Goal: Information Seeking & Learning: Learn about a topic

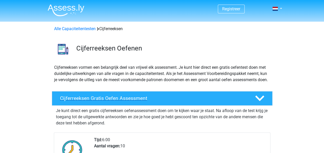
click at [100, 101] on h4 "Cijferreeksen Gratis Oefen Assessment" at bounding box center [153, 98] width 187 height 6
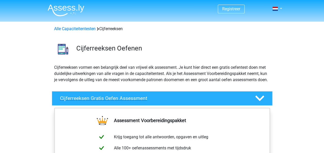
scroll to position [103, 0]
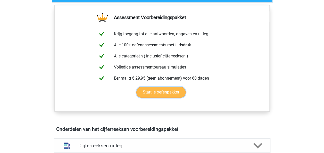
click at [156, 97] on link "Start je oefenpakket" at bounding box center [160, 92] width 49 height 11
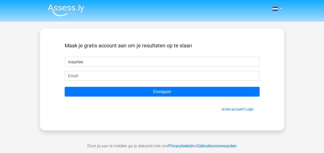
type input "maarten"
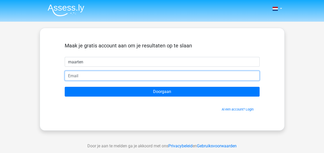
click at [137, 77] on input "email" at bounding box center [162, 76] width 195 height 10
type input "[PERSON_NAME][EMAIL_ADDRESS][DOMAIN_NAME]"
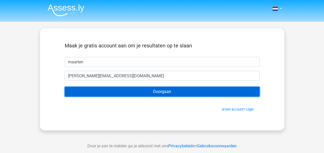
click at [187, 94] on input "Doorgaan" at bounding box center [162, 92] width 195 height 10
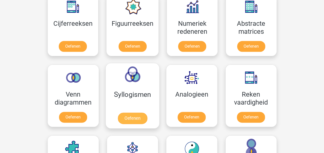
scroll to position [283, 0]
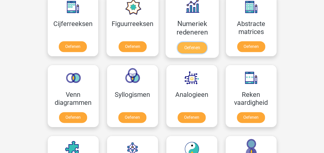
click at [189, 46] on link "Oefenen" at bounding box center [191, 47] width 29 height 11
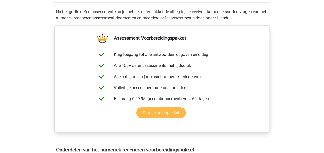
scroll to position [52, 0]
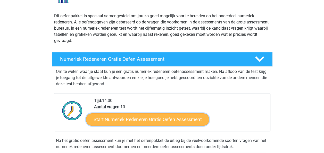
click at [134, 117] on link "Start Numeriek Redeneren Gratis Oefen Assessment" at bounding box center [147, 119] width 123 height 12
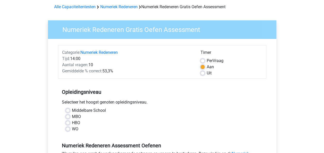
scroll to position [52, 0]
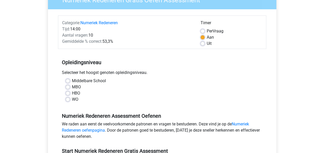
click at [72, 88] on label "MBO" at bounding box center [76, 87] width 9 height 6
click at [70, 88] on input "MBO" at bounding box center [68, 86] width 4 height 5
radio input "true"
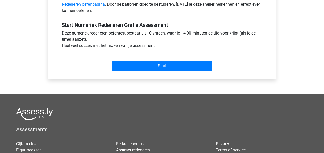
scroll to position [180, 0]
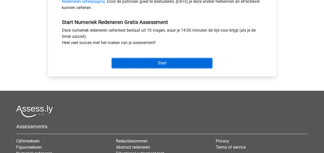
click at [151, 66] on input "Start" at bounding box center [162, 63] width 100 height 10
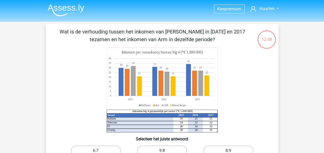
scroll to position [77, 0]
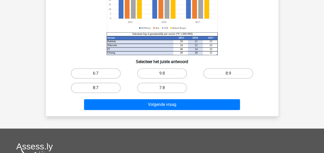
click at [102, 87] on label "8:7" at bounding box center [96, 88] width 50 height 10
click at [99, 88] on input "8:7" at bounding box center [97, 89] width 3 height 3
radio input "true"
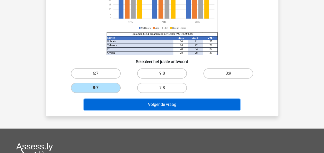
click at [159, 104] on button "Volgende vraag" at bounding box center [162, 104] width 156 height 11
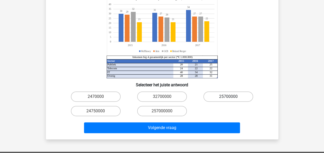
click at [223, 91] on label "25700000" at bounding box center [228, 96] width 50 height 10
click at [228, 97] on input "25700000" at bounding box center [229, 98] width 3 height 3
radio input "true"
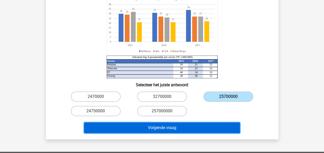
click at [196, 125] on button "Volgende vraag" at bounding box center [162, 127] width 156 height 11
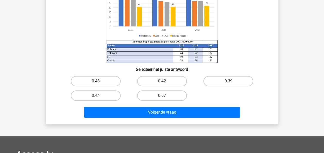
click at [218, 80] on label "0.39" at bounding box center [228, 81] width 50 height 10
click at [228, 81] on input "0.39" at bounding box center [229, 82] width 3 height 3
radio input "true"
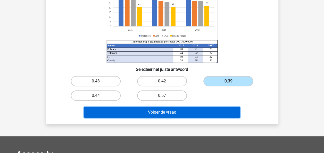
click at [169, 116] on button "Volgende vraag" at bounding box center [162, 112] width 156 height 11
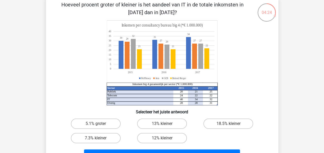
scroll to position [27, 0]
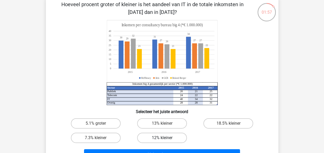
click at [152, 137] on label "12% kleiner" at bounding box center [162, 138] width 50 height 10
click at [162, 138] on input "12% kleiner" at bounding box center [163, 139] width 3 height 3
radio input "true"
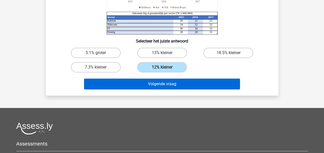
scroll to position [105, 0]
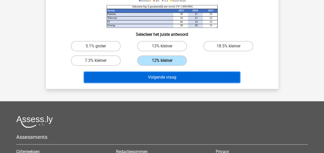
click at [174, 77] on button "Volgende vraag" at bounding box center [162, 77] width 156 height 11
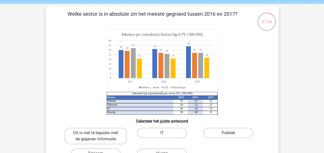
scroll to position [26, 0]
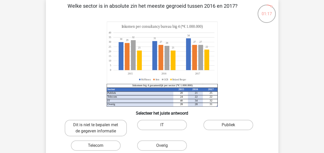
click at [163, 126] on input "IT" at bounding box center [163, 126] width 3 height 3
radio input "true"
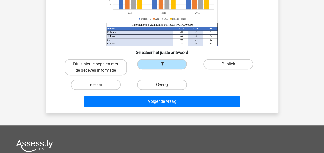
scroll to position [103, 0]
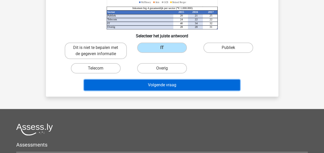
click at [206, 86] on button "Volgende vraag" at bounding box center [162, 85] width 156 height 11
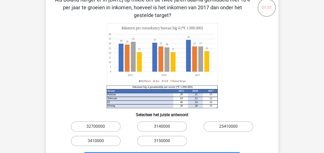
scroll to position [24, 0]
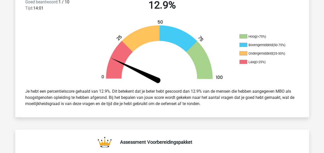
scroll to position [129, 0]
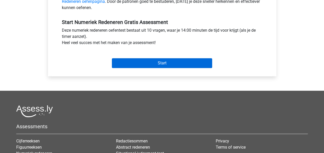
scroll to position [103, 0]
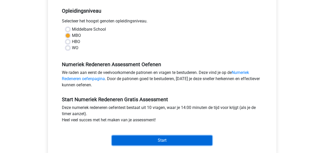
click at [165, 141] on input "Start" at bounding box center [162, 141] width 100 height 10
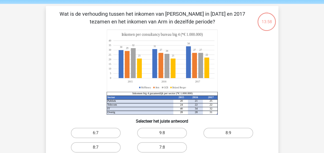
scroll to position [26, 0]
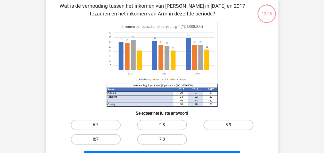
click at [108, 140] on label "8:7" at bounding box center [96, 139] width 50 height 10
click at [99, 140] on input "8:7" at bounding box center [97, 140] width 3 height 3
radio input "true"
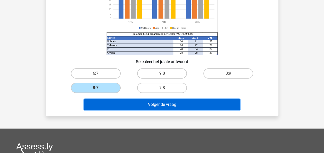
click at [181, 106] on button "Volgende vraag" at bounding box center [162, 104] width 156 height 11
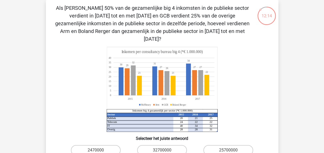
scroll to position [0, 0]
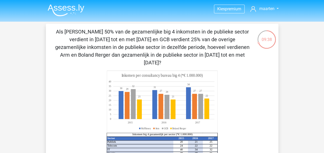
click at [268, 36] on div "09:38" at bounding box center [266, 36] width 19 height 13
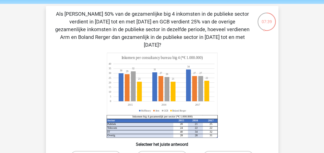
scroll to position [52, 0]
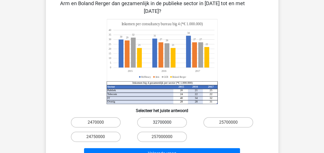
click at [161, 117] on label "32700000" at bounding box center [162, 122] width 50 height 10
click at [162, 122] on input "32700000" at bounding box center [163, 123] width 3 height 3
radio input "true"
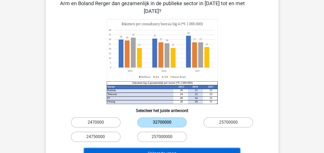
click at [154, 148] on button "Volgende vraag" at bounding box center [162, 153] width 156 height 11
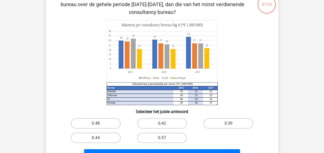
scroll to position [24, 0]
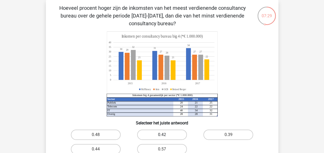
click at [169, 135] on label "0.42" at bounding box center [162, 135] width 50 height 10
click at [165, 135] on input "0.42" at bounding box center [163, 136] width 3 height 3
radio input "true"
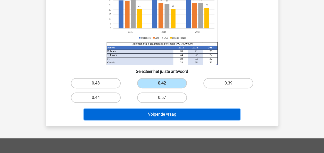
click at [129, 115] on button "Volgende vraag" at bounding box center [162, 114] width 156 height 11
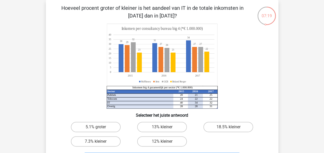
click at [99, 143] on input "7.3% kleiner" at bounding box center [97, 142] width 3 height 3
radio input "true"
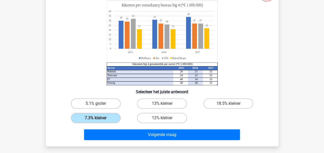
scroll to position [75, 0]
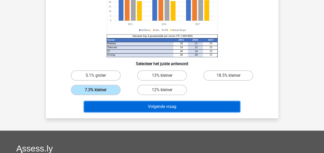
click at [158, 106] on button "Volgende vraag" at bounding box center [162, 106] width 156 height 11
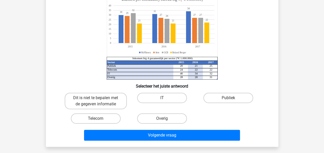
scroll to position [24, 0]
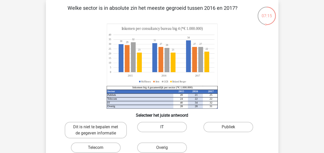
click at [154, 125] on label "IT" at bounding box center [162, 127] width 50 height 10
click at [162, 127] on input "IT" at bounding box center [163, 128] width 3 height 3
radio input "true"
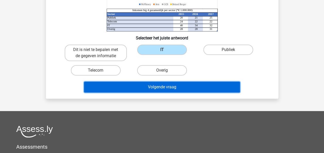
click at [139, 88] on button "Volgende vraag" at bounding box center [162, 87] width 156 height 11
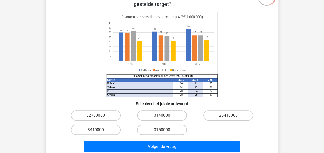
scroll to position [49, 0]
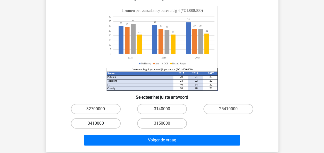
click at [92, 123] on label "3410000" at bounding box center [96, 123] width 50 height 10
click at [96, 123] on input "3410000" at bounding box center [97, 124] width 3 height 3
radio input "true"
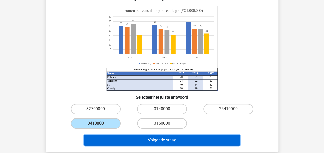
click at [145, 137] on button "Volgende vraag" at bounding box center [162, 140] width 156 height 11
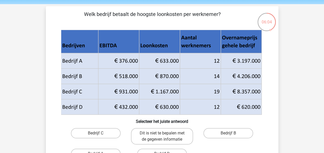
scroll to position [26, 0]
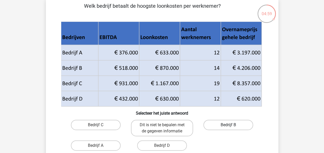
click at [241, 124] on label "Bedrijf B" at bounding box center [228, 125] width 50 height 10
click at [232, 125] on input "Bedrijf B" at bounding box center [229, 126] width 3 height 3
radio input "true"
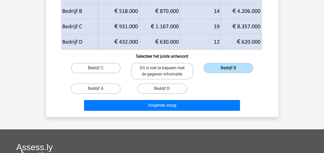
scroll to position [103, 0]
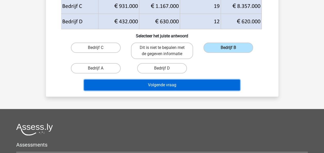
click at [160, 83] on button "Volgende vraag" at bounding box center [162, 85] width 156 height 11
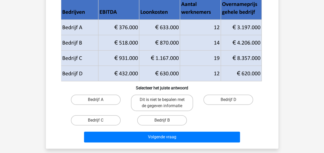
scroll to position [75, 0]
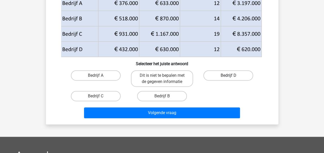
click at [224, 75] on label "Bedrijf D" at bounding box center [228, 75] width 50 height 10
click at [228, 75] on input "Bedrijf D" at bounding box center [229, 76] width 3 height 3
radio input "true"
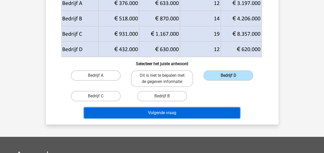
click at [191, 112] on button "Volgende vraag" at bounding box center [162, 112] width 156 height 11
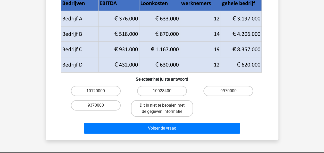
drag, startPoint x: 77, startPoint y: 106, endPoint x: 105, endPoint y: 111, distance: 28.7
click at [77, 106] on label "9370000" at bounding box center [96, 105] width 50 height 10
click at [96, 106] on input "9370000" at bounding box center [97, 106] width 3 height 3
radio input "true"
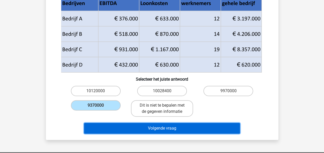
click at [119, 125] on button "Volgende vraag" at bounding box center [162, 128] width 156 height 11
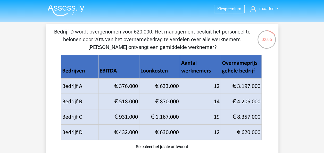
scroll to position [77, 0]
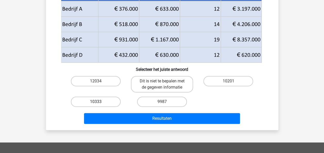
click at [95, 104] on label "10333" at bounding box center [96, 102] width 50 height 10
click at [96, 104] on input "10333" at bounding box center [97, 103] width 3 height 3
radio input "true"
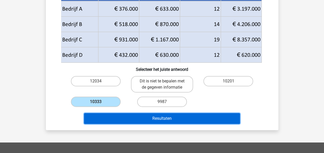
click at [142, 119] on button "Resultaten" at bounding box center [162, 118] width 156 height 11
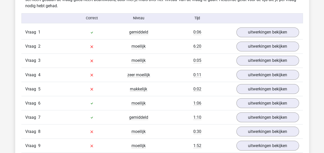
scroll to position [412, 0]
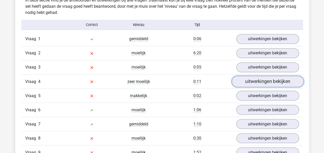
click at [248, 79] on link "uitwerkingen bekijken" at bounding box center [267, 81] width 72 height 11
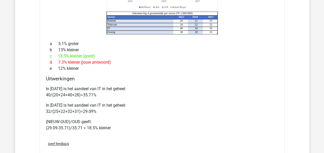
scroll to position [644, 0]
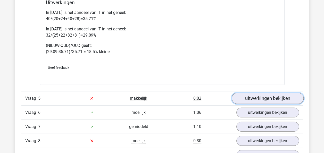
click at [253, 99] on link "uitwerkingen bekijken" at bounding box center [267, 98] width 72 height 11
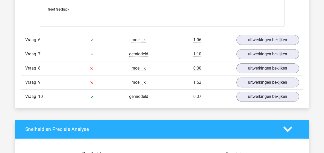
scroll to position [1031, 0]
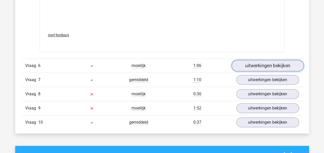
click at [251, 65] on link "uitwerkingen bekijken" at bounding box center [267, 65] width 72 height 11
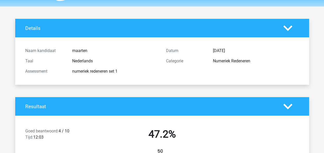
scroll to position [0, 0]
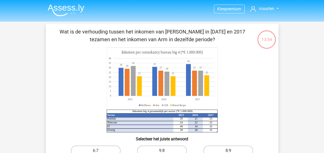
scroll to position [60, 0]
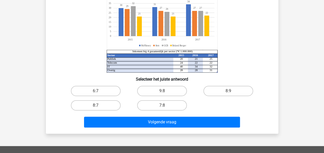
click at [166, 121] on button "Volgende vraag" at bounding box center [162, 122] width 156 height 11
click at [116, 106] on label "8:7" at bounding box center [96, 105] width 50 height 10
click at [99, 106] on input "8:7" at bounding box center [97, 106] width 3 height 3
radio input "true"
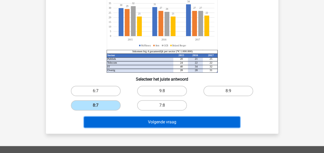
click at [142, 123] on button "Volgende vraag" at bounding box center [162, 122] width 156 height 11
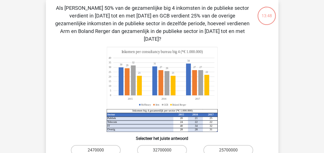
scroll to position [49, 0]
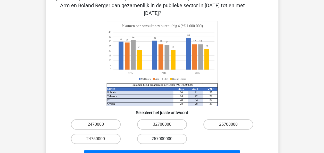
click at [169, 134] on label "257000000" at bounding box center [162, 139] width 50 height 10
click at [165, 139] on input "257000000" at bounding box center [163, 140] width 3 height 3
radio input "true"
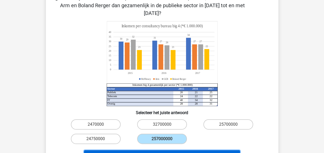
click at [172, 150] on button "Volgende vraag" at bounding box center [162, 155] width 156 height 11
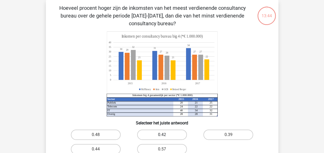
click at [172, 137] on label "0.42" at bounding box center [162, 135] width 50 height 10
click at [165, 137] on input "0.42" at bounding box center [163, 136] width 3 height 3
radio input "true"
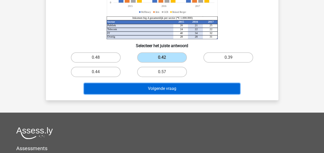
click at [163, 90] on button "Volgende vraag" at bounding box center [162, 88] width 156 height 11
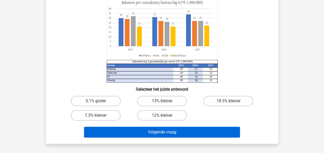
scroll to position [75, 0]
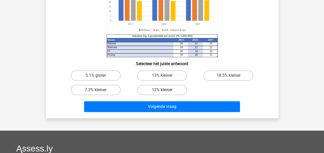
click at [155, 91] on label "12% kleiner" at bounding box center [162, 90] width 50 height 10
click at [162, 91] on input "12% kleiner" at bounding box center [163, 91] width 3 height 3
radio input "true"
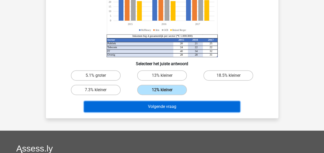
click at [156, 105] on button "Volgende vraag" at bounding box center [162, 106] width 156 height 11
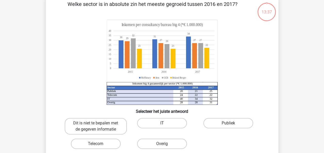
scroll to position [24, 0]
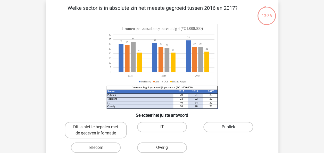
click at [221, 128] on label "Publiek" at bounding box center [228, 127] width 50 height 10
click at [228, 128] on input "Publiek" at bounding box center [229, 128] width 3 height 3
radio input "true"
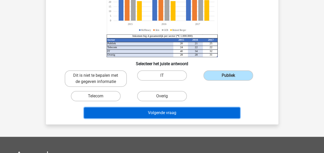
click at [170, 110] on button "Volgende vraag" at bounding box center [162, 112] width 156 height 11
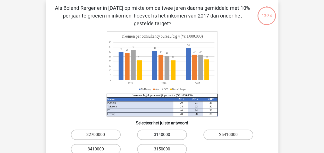
scroll to position [75, 0]
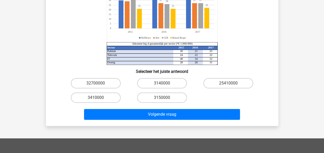
click at [99, 100] on input "3410000" at bounding box center [97, 99] width 3 height 3
radio input "true"
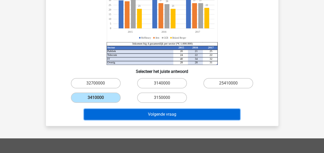
drag, startPoint x: 128, startPoint y: 112, endPoint x: 163, endPoint y: 111, distance: 35.6
click at [129, 112] on button "Volgende vraag" at bounding box center [162, 114] width 156 height 11
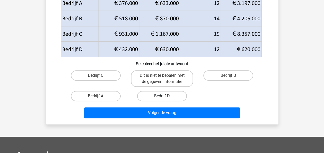
click at [159, 95] on label "Bedrijf D" at bounding box center [162, 96] width 50 height 10
click at [162, 96] on input "Bedrijf D" at bounding box center [163, 97] width 3 height 3
radio input "true"
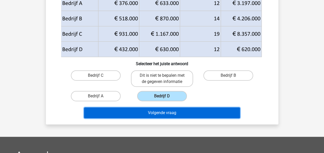
click at [162, 116] on button "Volgende vraag" at bounding box center [162, 112] width 156 height 11
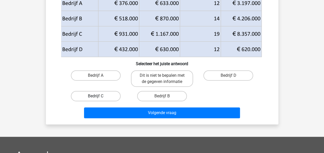
click at [102, 95] on label "Bedrijf C" at bounding box center [96, 96] width 50 height 10
click at [99, 96] on input "Bedrijf C" at bounding box center [97, 97] width 3 height 3
radio input "true"
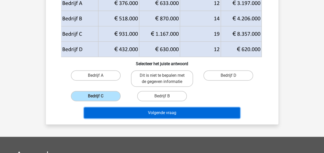
click at [138, 114] on button "Volgende vraag" at bounding box center [162, 112] width 156 height 11
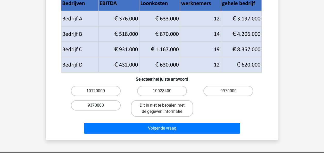
click at [102, 104] on label "9370000" at bounding box center [96, 105] width 50 height 10
click at [99, 105] on input "9370000" at bounding box center [97, 106] width 3 height 3
radio input "true"
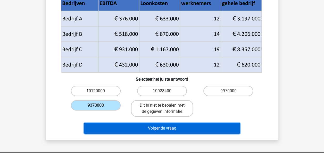
click at [120, 128] on button "Volgende vraag" at bounding box center [162, 128] width 156 height 11
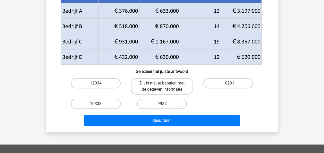
drag, startPoint x: 102, startPoint y: 105, endPoint x: 112, endPoint y: 108, distance: 10.3
click at [103, 105] on label "10333" at bounding box center [96, 104] width 50 height 10
click at [99, 105] on input "10333" at bounding box center [97, 105] width 3 height 3
radio input "true"
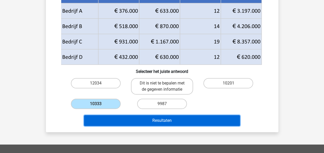
click at [115, 116] on button "Resultaten" at bounding box center [162, 120] width 156 height 11
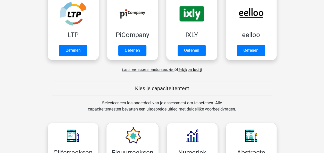
scroll to position [232, 0]
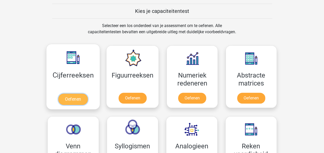
click at [77, 99] on link "Oefenen" at bounding box center [72, 99] width 29 height 11
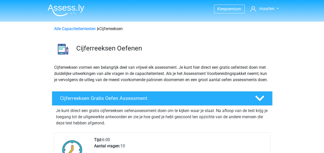
scroll to position [77, 0]
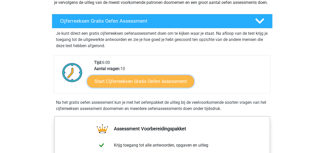
drag, startPoint x: 126, startPoint y: 86, endPoint x: 199, endPoint y: 88, distance: 73.7
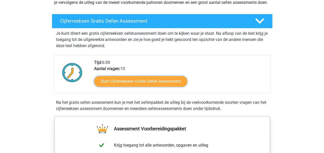
click at [126, 86] on link "Start Cijferreeksen Gratis Oefen Assessment" at bounding box center [140, 81] width 93 height 11
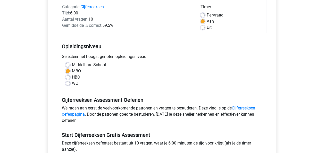
scroll to position [103, 0]
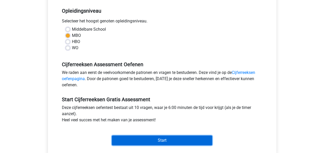
click at [162, 141] on input "Start" at bounding box center [162, 141] width 100 height 10
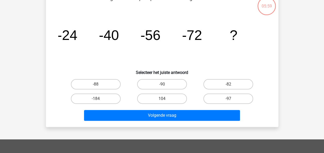
scroll to position [26, 0]
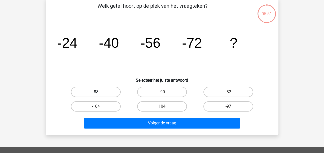
click at [101, 91] on label "-88" at bounding box center [96, 92] width 50 height 10
click at [99, 92] on input "-88" at bounding box center [97, 93] width 3 height 3
radio input "true"
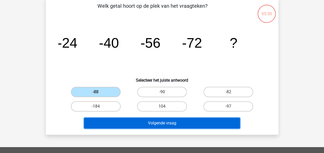
click at [146, 126] on button "Volgende vraag" at bounding box center [162, 123] width 156 height 11
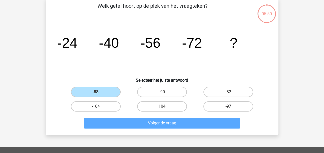
scroll to position [24, 0]
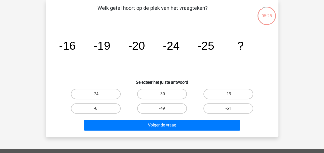
click at [164, 95] on input "-30" at bounding box center [163, 95] width 3 height 3
radio input "true"
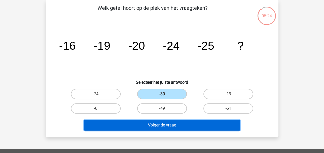
click at [161, 127] on button "Volgende vraag" at bounding box center [162, 125] width 156 height 11
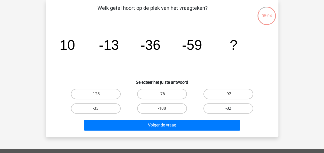
click at [217, 110] on label "-82" at bounding box center [228, 108] width 50 height 10
click at [228, 110] on input "-82" at bounding box center [229, 109] width 3 height 3
radio input "true"
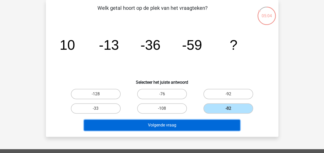
click at [198, 122] on button "Volgende vraag" at bounding box center [162, 125] width 156 height 11
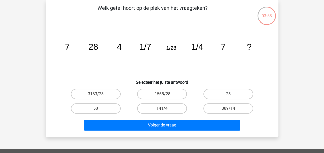
click at [225, 95] on label "28" at bounding box center [228, 94] width 50 height 10
click at [228, 95] on input "28" at bounding box center [229, 95] width 3 height 3
radio input "true"
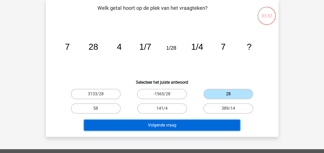
click at [173, 124] on button "Volgende vraag" at bounding box center [162, 125] width 156 height 11
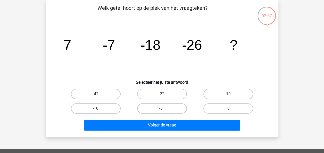
click at [151, 50] on tspan "-18" at bounding box center [150, 44] width 20 height 15
click at [167, 110] on label "-31" at bounding box center [162, 108] width 50 height 10
click at [165, 110] on input "-31" at bounding box center [163, 109] width 3 height 3
radio input "true"
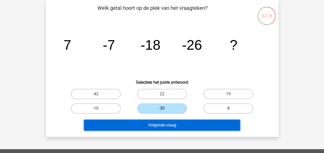
click at [167, 125] on button "Volgende vraag" at bounding box center [162, 125] width 156 height 11
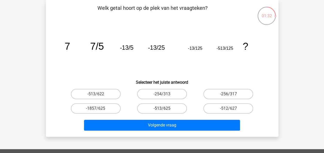
click at [159, 108] on label "-513/625" at bounding box center [162, 108] width 50 height 10
click at [162, 108] on input "-513/625" at bounding box center [163, 109] width 3 height 3
radio input "true"
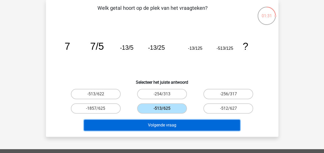
click at [155, 123] on button "Volgende vraag" at bounding box center [162, 125] width 156 height 11
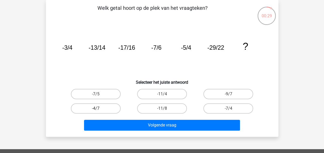
click at [113, 108] on label "-4/7" at bounding box center [96, 108] width 50 height 10
click at [99, 108] on input "-4/7" at bounding box center [97, 109] width 3 height 3
radio input "true"
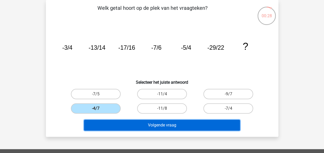
click at [123, 125] on button "Volgende vraag" at bounding box center [162, 125] width 156 height 11
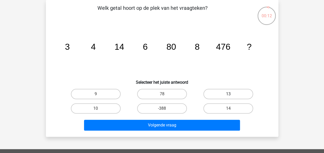
click at [237, 91] on label "13" at bounding box center [228, 94] width 50 height 10
click at [232, 94] on input "13" at bounding box center [229, 95] width 3 height 3
radio input "true"
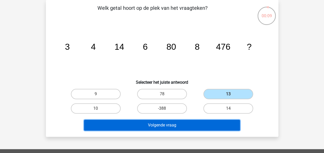
click at [208, 126] on button "Volgende vraag" at bounding box center [162, 125] width 156 height 11
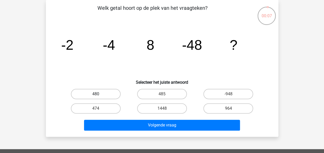
click at [88, 93] on label "480" at bounding box center [96, 94] width 50 height 10
click at [96, 94] on input "480" at bounding box center [97, 95] width 3 height 3
radio input "true"
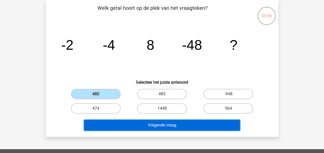
click at [131, 126] on button "Volgende vraag" at bounding box center [162, 125] width 156 height 11
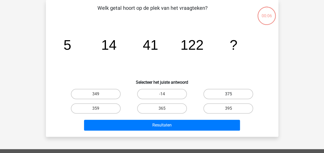
click at [227, 92] on label "375" at bounding box center [228, 94] width 50 height 10
click at [228, 94] on input "375" at bounding box center [229, 95] width 3 height 3
radio input "true"
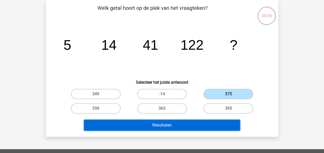
click at [216, 125] on button "Resultaten" at bounding box center [162, 125] width 156 height 11
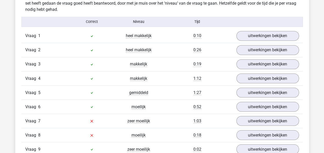
scroll to position [412, 0]
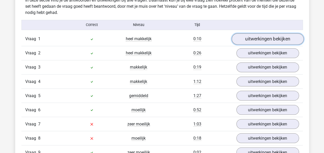
click at [256, 41] on link "uitwerkingen bekijken" at bounding box center [267, 38] width 72 height 11
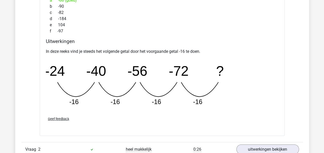
scroll to position [618, 0]
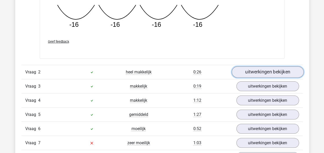
click at [255, 74] on link "uitwerkingen bekijken" at bounding box center [267, 71] width 72 height 11
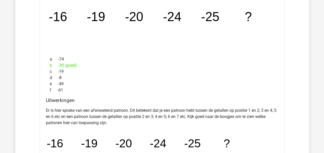
scroll to position [824, 0]
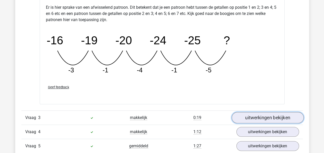
drag, startPoint x: 262, startPoint y: 114, endPoint x: 250, endPoint y: 116, distance: 12.0
click at [262, 114] on link "uitwerkingen bekijken" at bounding box center [267, 117] width 72 height 11
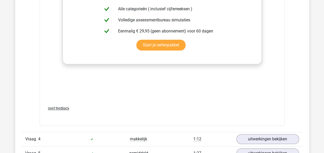
scroll to position [1211, 0]
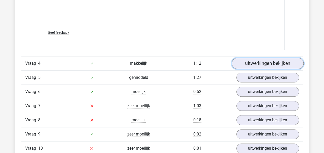
click at [251, 63] on link "uitwerkingen bekijken" at bounding box center [267, 63] width 72 height 11
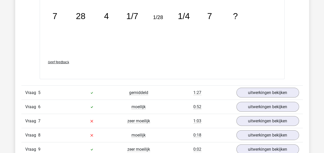
scroll to position [1520, 0]
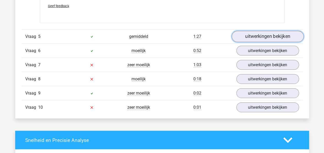
click at [264, 33] on link "uitwerkingen bekijken" at bounding box center [267, 36] width 72 height 11
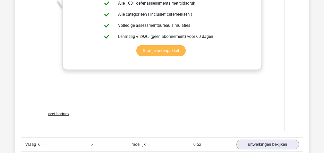
scroll to position [1804, 0]
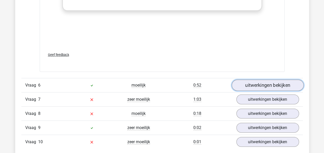
click at [249, 80] on link "uitwerkingen bekijken" at bounding box center [267, 85] width 72 height 11
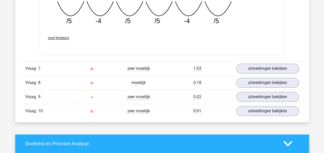
scroll to position [2061, 0]
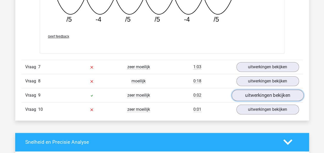
click at [243, 93] on link "uitwerkingen bekijken" at bounding box center [267, 95] width 72 height 11
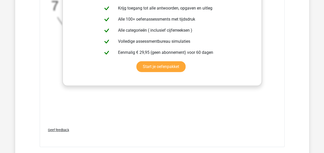
scroll to position [1675, 0]
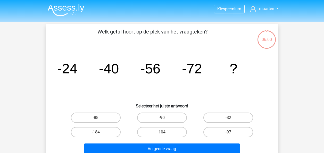
scroll to position [24, 0]
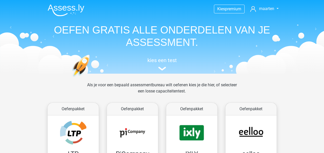
scroll to position [232, 0]
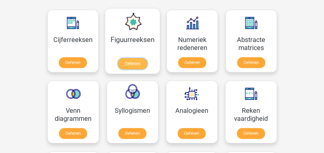
drag, startPoint x: 137, startPoint y: 65, endPoint x: 148, endPoint y: 65, distance: 11.1
click at [137, 65] on link "Oefenen" at bounding box center [132, 63] width 29 height 11
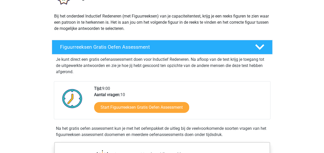
scroll to position [52, 0]
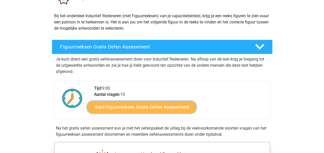
click at [134, 108] on link "Start Figuurreeksen Gratis Oefen Assessment" at bounding box center [141, 107] width 109 height 12
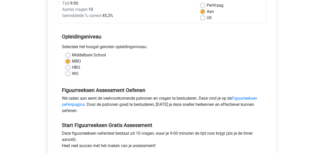
scroll to position [155, 0]
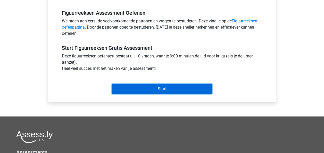
click at [149, 87] on input "Start" at bounding box center [162, 89] width 100 height 10
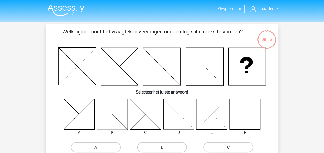
click at [242, 117] on icon at bounding box center [244, 114] width 31 height 31
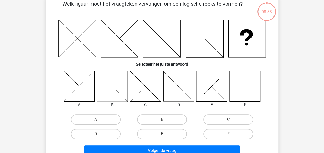
scroll to position [77, 0]
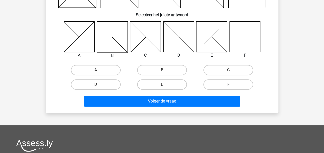
click at [225, 80] on label "F" at bounding box center [228, 84] width 50 height 10
click at [228, 85] on input "F" at bounding box center [229, 86] width 3 height 3
radio input "true"
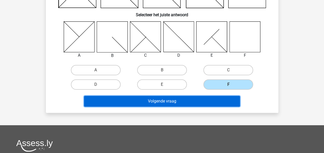
click at [187, 101] on button "Volgende vraag" at bounding box center [162, 101] width 156 height 11
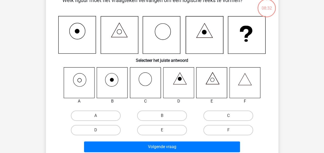
scroll to position [24, 0]
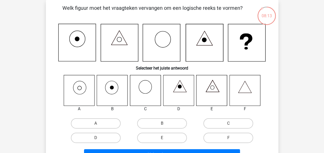
click at [81, 87] on icon at bounding box center [79, 90] width 31 height 31
click at [92, 122] on label "A" at bounding box center [96, 123] width 50 height 10
click at [96, 123] on input "A" at bounding box center [97, 124] width 3 height 3
radio input "true"
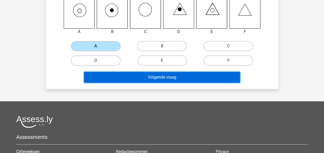
click at [151, 79] on button "Volgende vraag" at bounding box center [162, 77] width 156 height 11
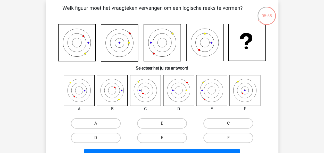
click at [229, 138] on input "F" at bounding box center [229, 139] width 3 height 3
radio input "true"
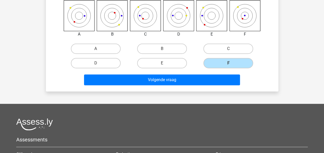
scroll to position [101, 0]
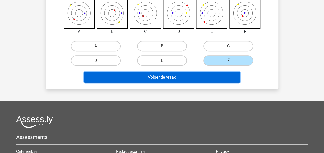
click at [194, 78] on button "Volgende vraag" at bounding box center [162, 77] width 156 height 11
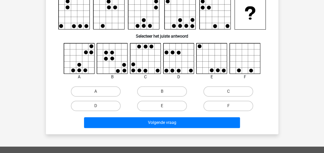
scroll to position [24, 0]
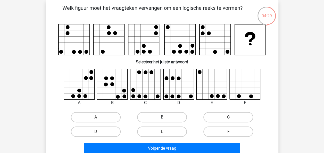
click at [150, 118] on label "B" at bounding box center [162, 117] width 50 height 10
click at [162, 118] on input "B" at bounding box center [163, 118] width 3 height 3
radio input "true"
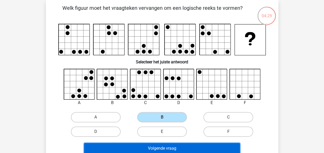
click at [143, 145] on button "Volgende vraag" at bounding box center [162, 148] width 156 height 11
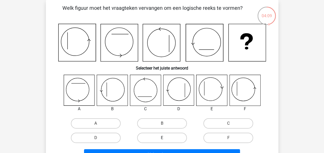
click at [157, 140] on label "E" at bounding box center [162, 138] width 50 height 10
click at [162, 140] on input "E" at bounding box center [163, 139] width 3 height 3
radio input "true"
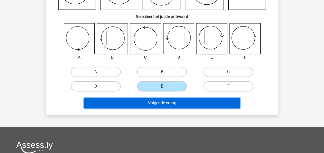
click at [159, 106] on button "Volgende vraag" at bounding box center [162, 103] width 156 height 11
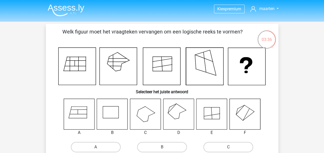
scroll to position [26, 0]
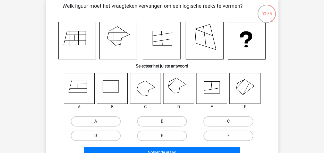
click at [103, 138] on label "D" at bounding box center [96, 136] width 50 height 10
click at [99, 138] on input "D" at bounding box center [97, 137] width 3 height 3
radio input "true"
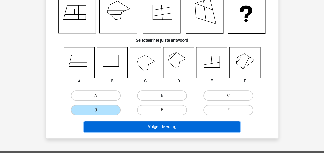
click at [178, 124] on button "Volgende vraag" at bounding box center [162, 126] width 156 height 11
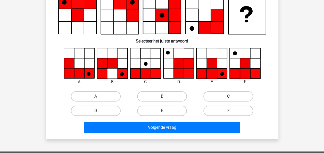
scroll to position [24, 0]
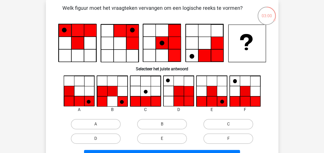
click at [248, 102] on icon at bounding box center [245, 101] width 10 height 10
click at [218, 141] on label "F" at bounding box center [228, 138] width 50 height 10
click at [228, 141] on input "F" at bounding box center [229, 140] width 3 height 3
radio input "true"
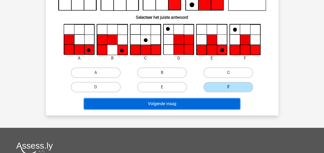
click at [186, 104] on button "Volgende vraag" at bounding box center [162, 103] width 156 height 11
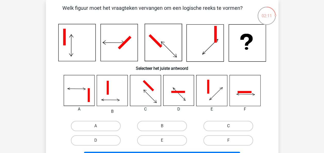
click at [240, 125] on label "C" at bounding box center [228, 126] width 50 height 10
click at [232, 126] on input "C" at bounding box center [229, 127] width 3 height 3
radio input "true"
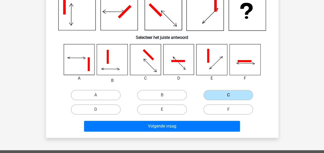
scroll to position [75, 0]
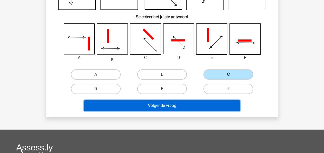
click at [204, 103] on button "Volgende vraag" at bounding box center [162, 105] width 156 height 11
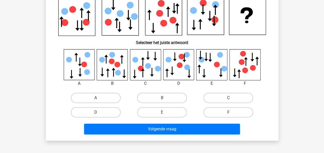
scroll to position [24, 0]
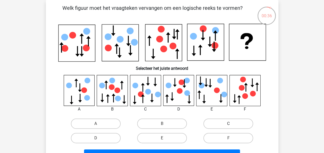
click at [205, 121] on label "C" at bounding box center [228, 124] width 50 height 10
click at [228, 124] on input "C" at bounding box center [229, 125] width 3 height 3
radio input "true"
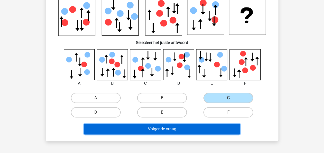
click at [178, 128] on button "Volgende vraag" at bounding box center [162, 129] width 156 height 11
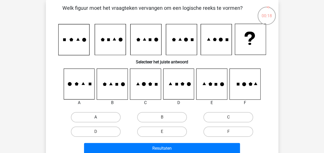
click at [105, 116] on label "A" at bounding box center [96, 117] width 50 height 10
click at [99, 117] on input "A" at bounding box center [97, 118] width 3 height 3
radio input "true"
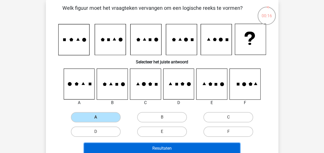
click at [139, 148] on button "Resultaten" at bounding box center [162, 148] width 156 height 11
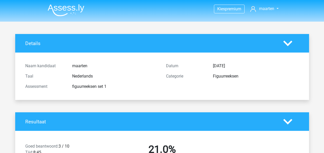
scroll to position [129, 0]
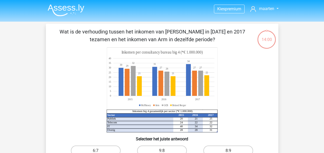
scroll to position [75, 0]
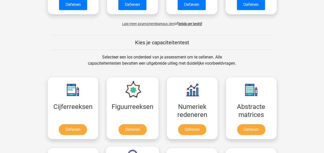
scroll to position [180, 0]
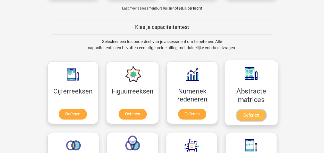
click at [249, 117] on link "Oefenen" at bounding box center [250, 115] width 29 height 11
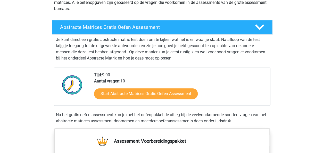
scroll to position [77, 0]
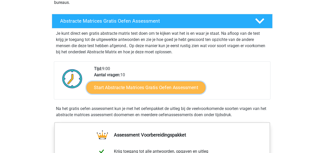
click at [127, 88] on link "Start Abstracte Matrices Gratis Oefen Assessment" at bounding box center [145, 87] width 119 height 12
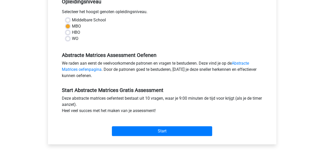
scroll to position [129, 0]
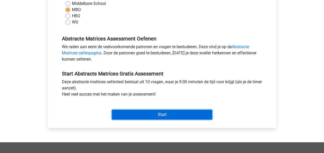
click at [158, 111] on input "Start" at bounding box center [162, 115] width 100 height 10
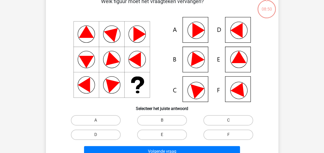
scroll to position [26, 0]
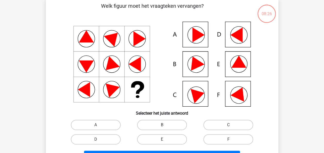
click at [162, 124] on label "B" at bounding box center [162, 125] width 50 height 10
click at [162, 125] on input "B" at bounding box center [163, 126] width 3 height 3
radio input "true"
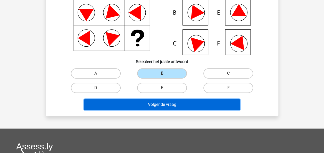
click at [167, 106] on button "Volgende vraag" at bounding box center [162, 104] width 156 height 11
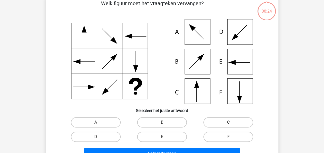
scroll to position [24, 0]
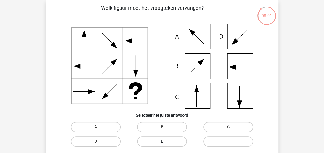
click at [166, 142] on label "E" at bounding box center [162, 141] width 50 height 10
click at [165, 142] on input "E" at bounding box center [163, 142] width 3 height 3
radio input "true"
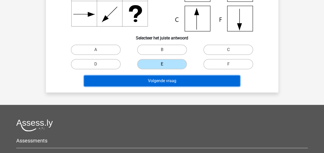
click at [156, 81] on button "Volgende vraag" at bounding box center [162, 80] width 156 height 11
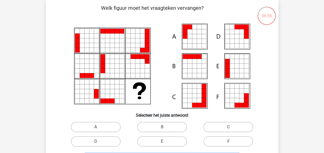
click at [231, 146] on label "F" at bounding box center [228, 141] width 50 height 10
click at [231, 145] on input "F" at bounding box center [229, 142] width 3 height 3
radio input "true"
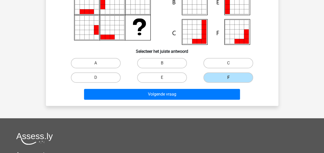
scroll to position [127, 0]
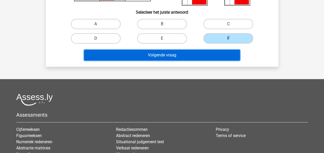
click at [174, 55] on button "Volgende vraag" at bounding box center [162, 55] width 156 height 11
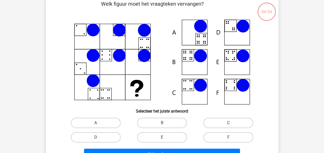
scroll to position [24, 0]
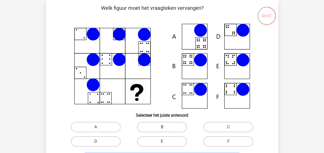
click at [150, 128] on label "B" at bounding box center [162, 127] width 50 height 10
click at [162, 128] on input "B" at bounding box center [163, 128] width 3 height 3
radio input "true"
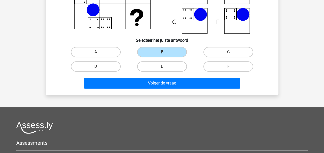
scroll to position [101, 0]
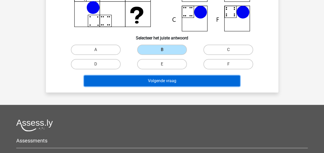
click at [173, 81] on button "Volgende vraag" at bounding box center [162, 80] width 156 height 11
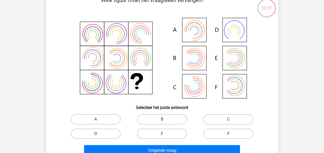
scroll to position [24, 0]
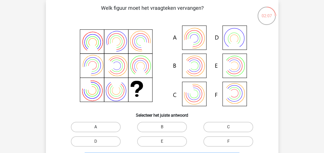
drag, startPoint x: 77, startPoint y: 127, endPoint x: 107, endPoint y: 124, distance: 29.6
click at [78, 127] on label "A" at bounding box center [96, 127] width 50 height 10
click at [96, 127] on input "A" at bounding box center [97, 128] width 3 height 3
radio input "true"
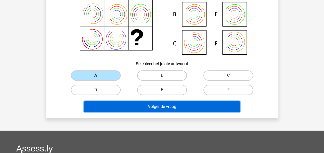
click at [132, 110] on button "Volgende vraag" at bounding box center [162, 106] width 156 height 11
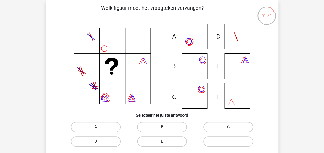
click at [147, 126] on label "B" at bounding box center [162, 127] width 50 height 10
click at [162, 127] on input "B" at bounding box center [163, 128] width 3 height 3
radio input "true"
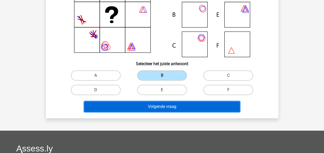
click at [157, 109] on button "Volgende vraag" at bounding box center [162, 106] width 156 height 11
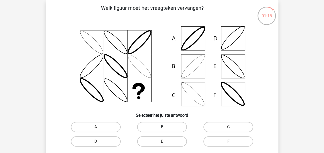
click at [158, 126] on label "B" at bounding box center [162, 127] width 50 height 10
click at [162, 127] on input "B" at bounding box center [163, 128] width 3 height 3
radio input "true"
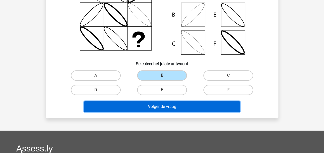
click at [165, 105] on button "Volgende vraag" at bounding box center [162, 106] width 156 height 11
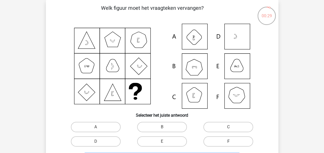
click at [206, 140] on label "F" at bounding box center [228, 141] width 50 height 10
click at [228, 141] on input "F" at bounding box center [229, 142] width 3 height 3
radio input "true"
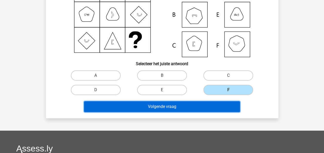
drag, startPoint x: 173, startPoint y: 108, endPoint x: 187, endPoint y: 108, distance: 13.4
click at [173, 108] on button "Volgende vraag" at bounding box center [162, 106] width 156 height 11
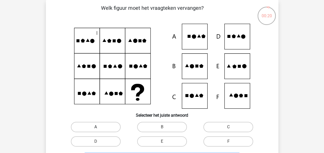
click at [109, 123] on label "A" at bounding box center [96, 127] width 50 height 10
click at [99, 127] on input "A" at bounding box center [97, 128] width 3 height 3
radio input "true"
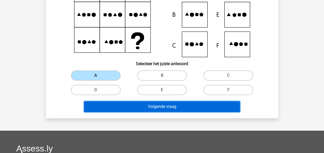
click at [170, 108] on button "Volgende vraag" at bounding box center [162, 106] width 156 height 11
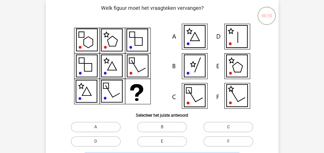
click at [198, 72] on icon at bounding box center [194, 66] width 21 height 22
click at [163, 127] on input "B" at bounding box center [163, 128] width 3 height 3
radio input "true"
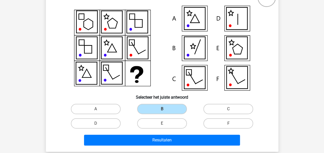
scroll to position [49, 0]
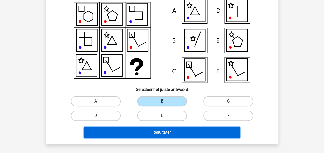
click at [162, 133] on button "Resultaten" at bounding box center [162, 132] width 156 height 11
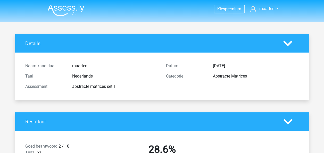
scroll to position [77, 0]
